Goal: Task Accomplishment & Management: Manage account settings

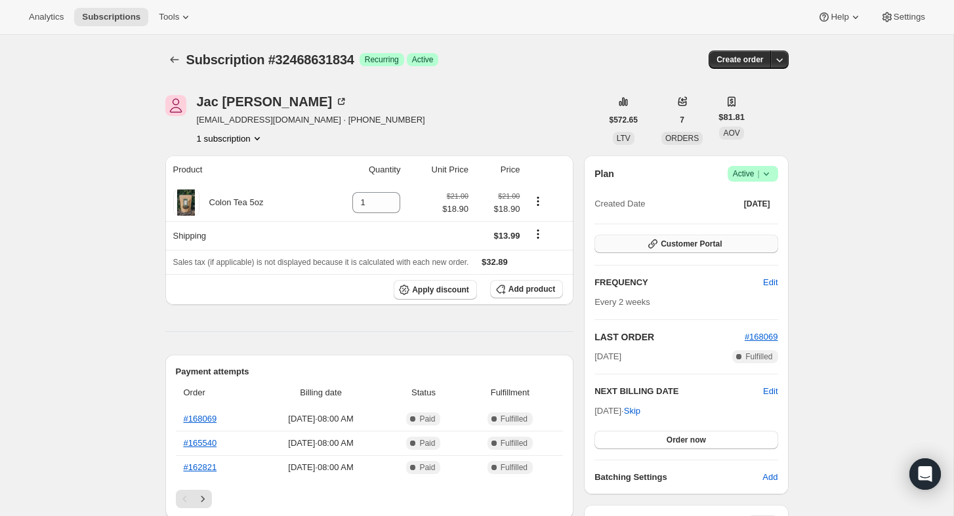
click at [688, 251] on button "Customer Portal" at bounding box center [685, 244] width 183 height 18
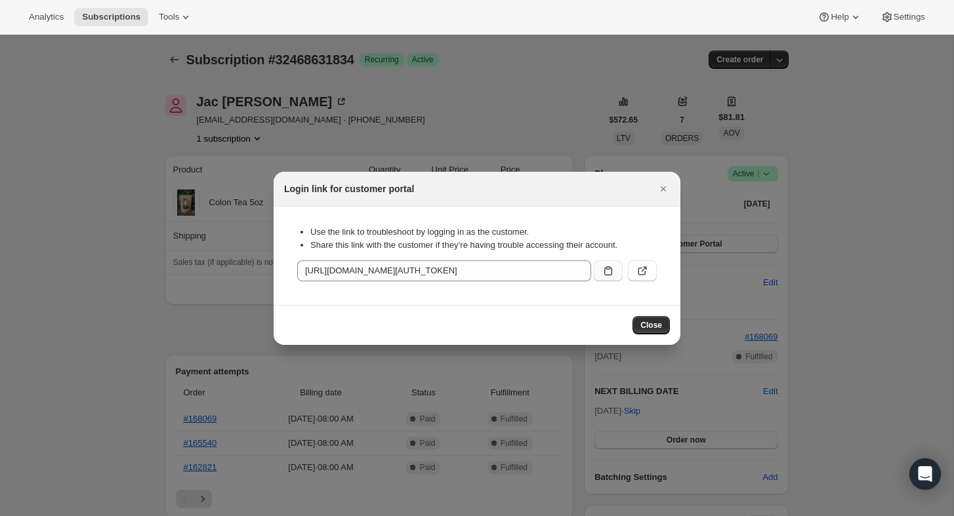
click at [612, 272] on icon ":rc0:" at bounding box center [608, 270] width 13 height 13
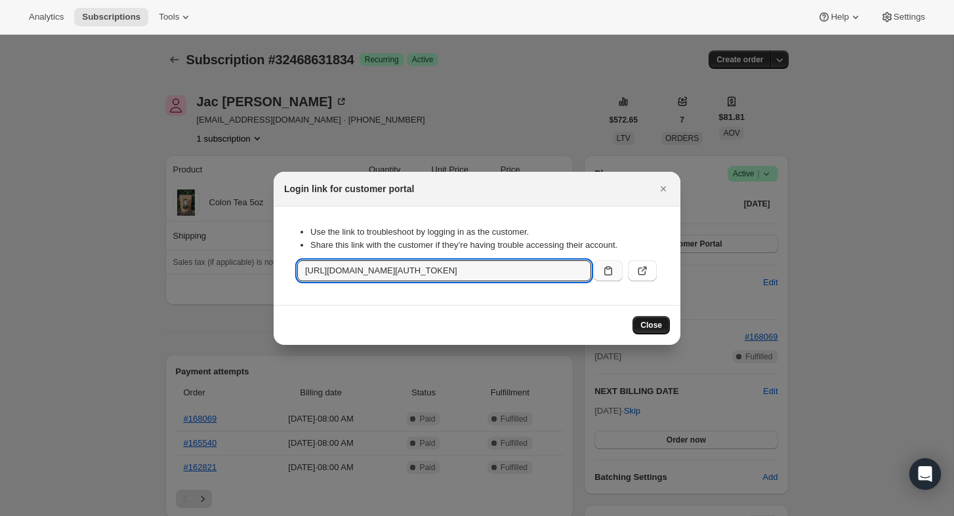
click at [635, 325] on button "Close" at bounding box center [650, 325] width 37 height 18
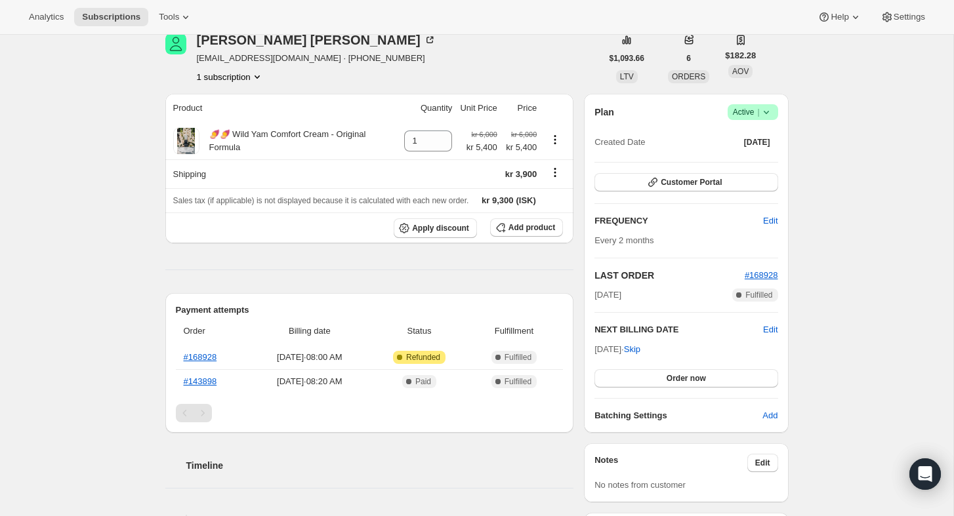
scroll to position [68, 0]
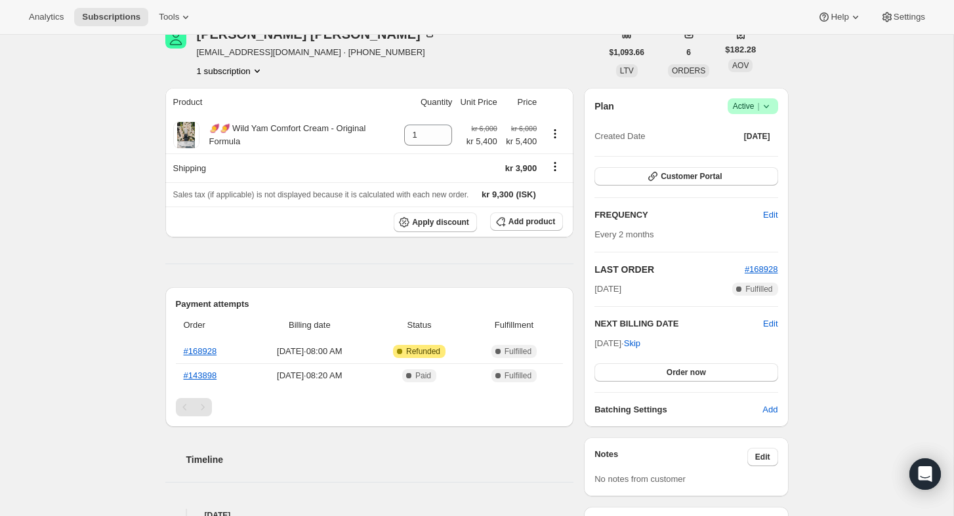
click at [766, 109] on icon at bounding box center [766, 106] width 13 height 13
click at [761, 157] on span "Cancel subscription" at bounding box center [749, 155] width 74 height 10
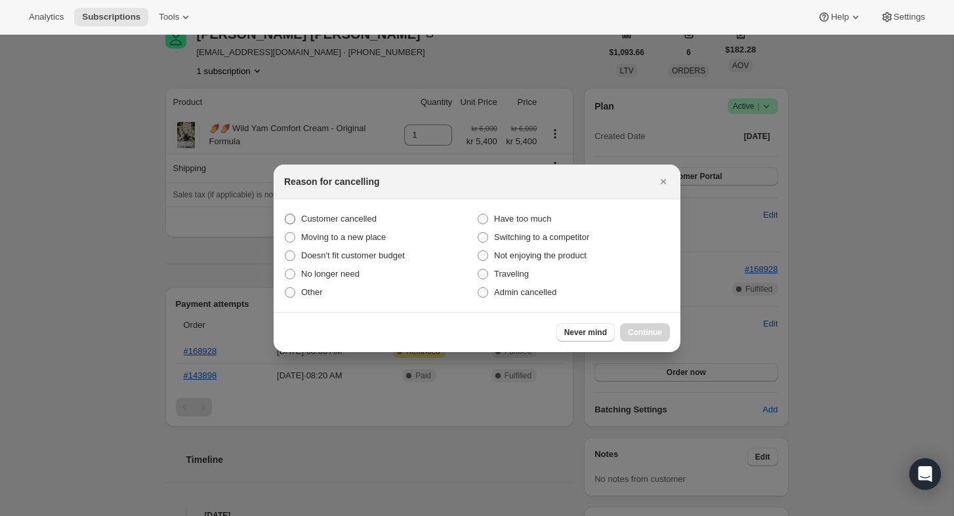
click at [291, 220] on span ":rbk:" at bounding box center [290, 219] width 10 height 10
click at [285, 215] on input "Customer cancelled" at bounding box center [285, 214] width 1 height 1
radio input "true"
click at [640, 331] on span "Continue" at bounding box center [645, 332] width 34 height 10
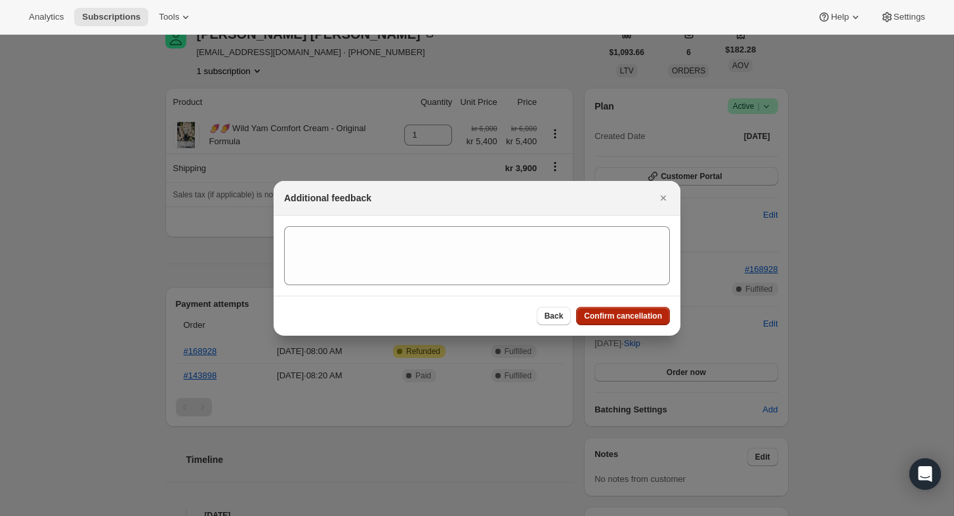
click at [632, 321] on button "Confirm cancellation" at bounding box center [623, 316] width 94 height 18
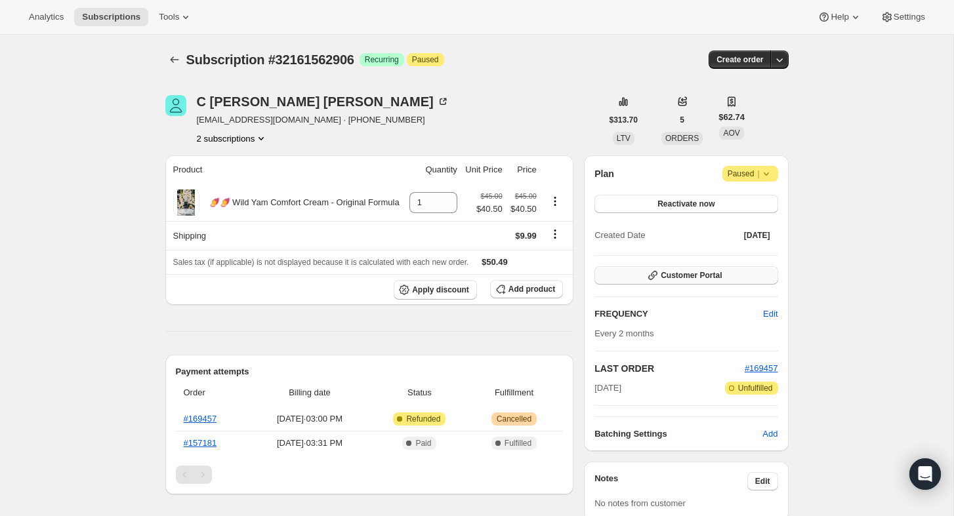
click at [667, 273] on span "Customer Portal" at bounding box center [691, 275] width 61 height 10
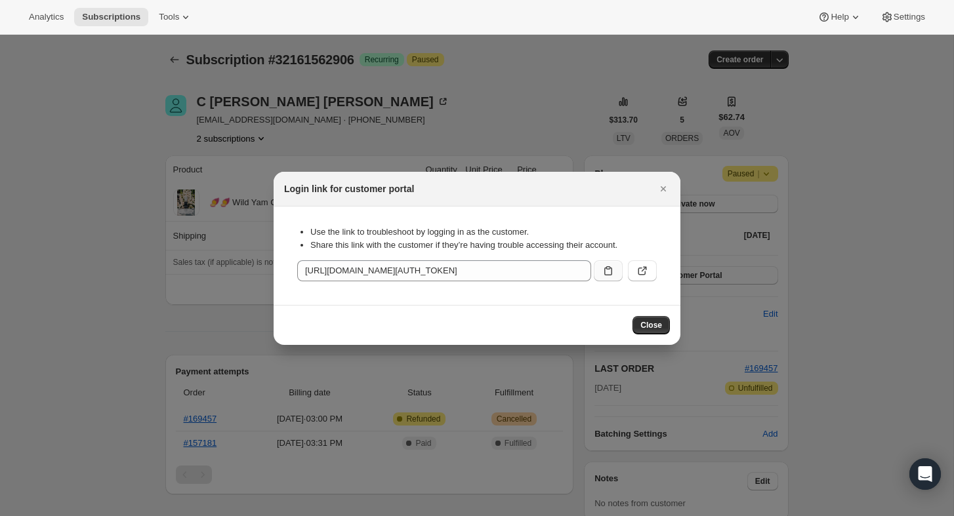
click at [609, 272] on icon ":rbt:" at bounding box center [608, 270] width 13 height 13
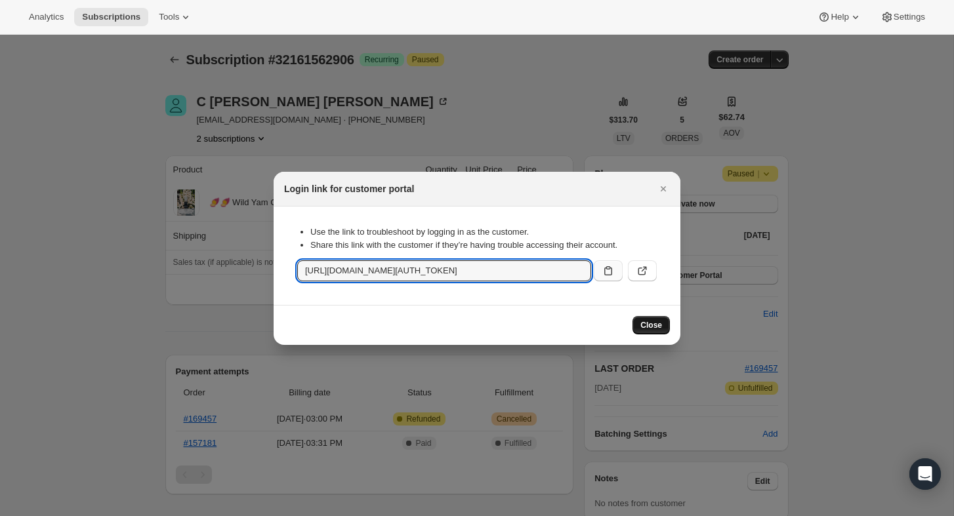
click at [644, 321] on span "Close" at bounding box center [651, 325] width 22 height 10
